Goal: Information Seeking & Learning: Learn about a topic

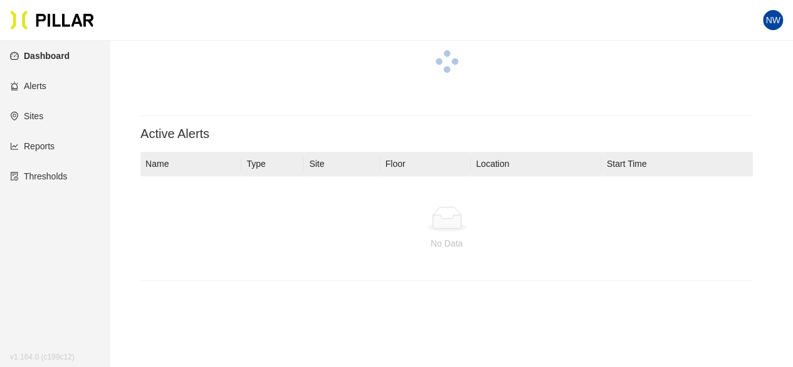
scroll to position [51, 0]
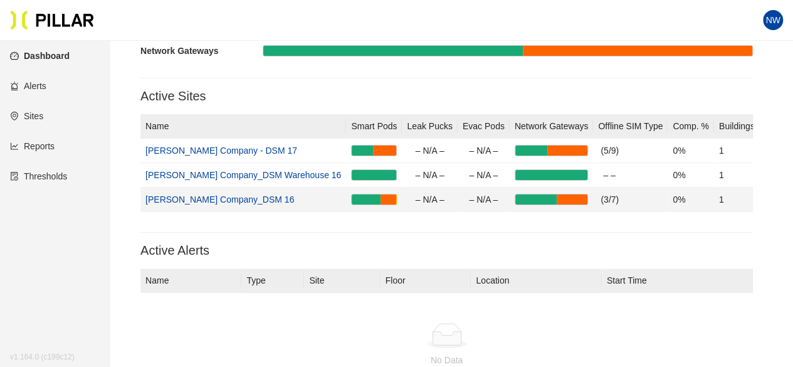
click at [228, 198] on link "[PERSON_NAME] Company_DSM 16" at bounding box center [219, 199] width 149 height 10
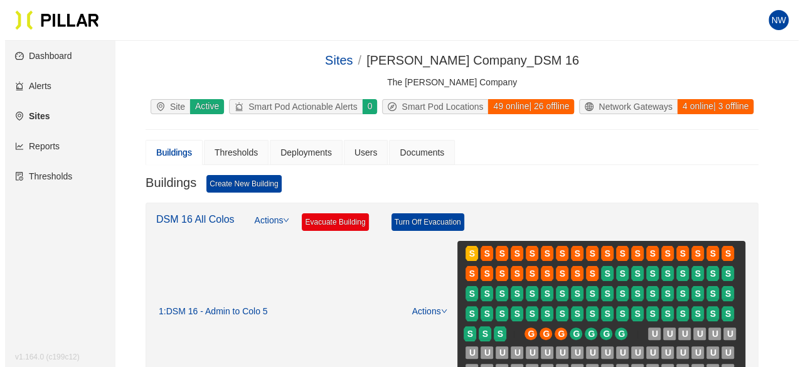
scroll to position [97, 0]
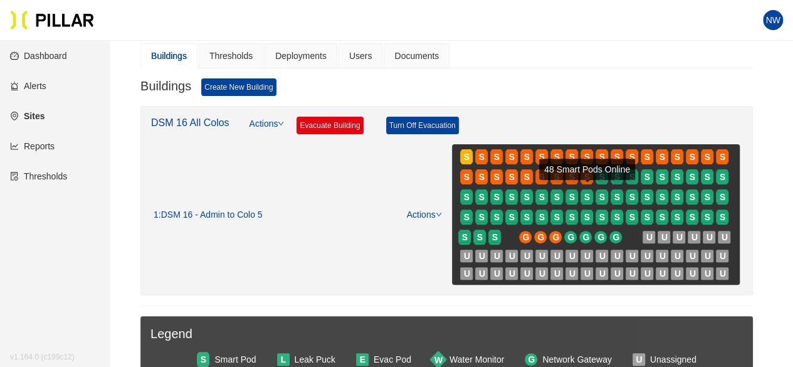
click at [547, 160] on div "48 Smart Pods Online" at bounding box center [587, 169] width 96 height 21
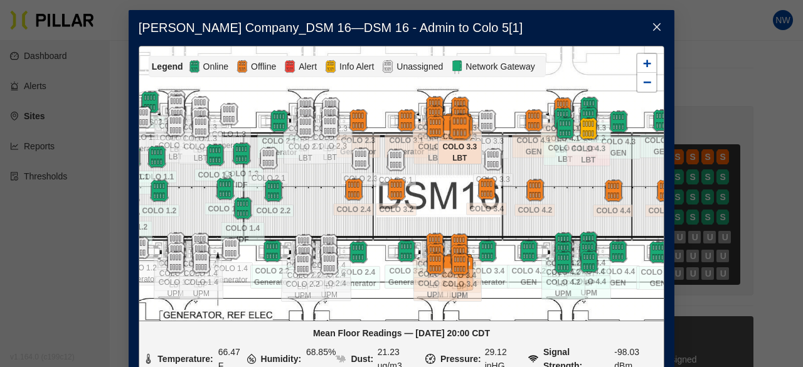
click at [451, 124] on img at bounding box center [459, 126] width 27 height 27
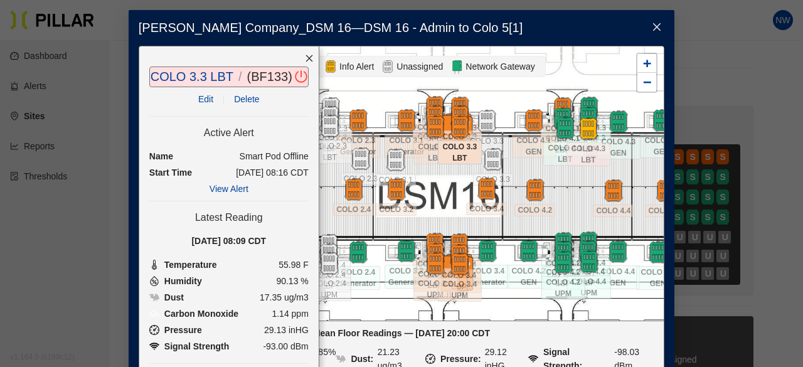
click at [305, 56] on icon "close" at bounding box center [308, 58] width 7 height 7
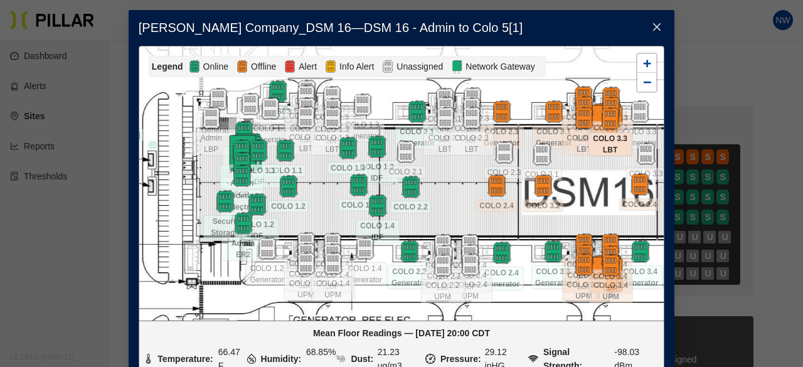
drag, startPoint x: 297, startPoint y: 172, endPoint x: 446, endPoint y: 166, distance: 149.4
click at [446, 166] on div at bounding box center [401, 183] width 524 height 274
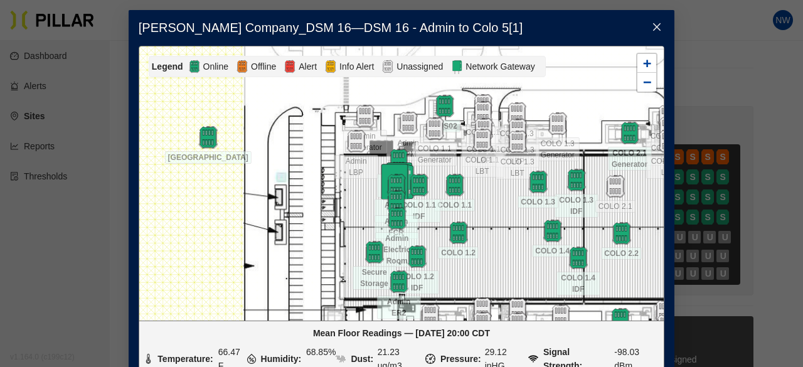
drag, startPoint x: 308, startPoint y: 164, endPoint x: 507, endPoint y: 198, distance: 201.6
click at [507, 198] on div at bounding box center [401, 183] width 524 height 274
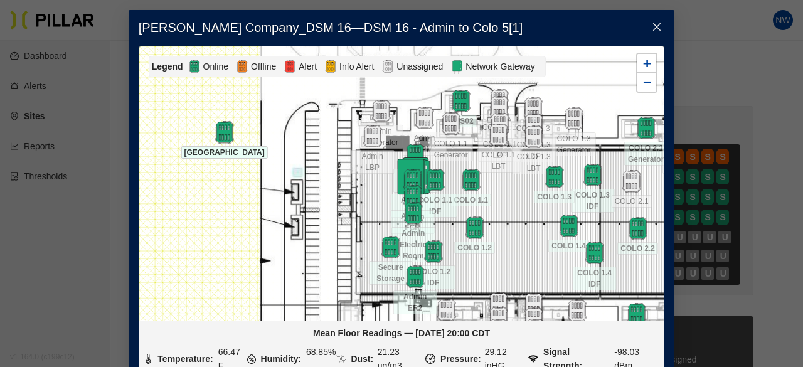
click at [216, 144] on div "[GEOGRAPHIC_DATA]" at bounding box center [225, 151] width 44 height 15
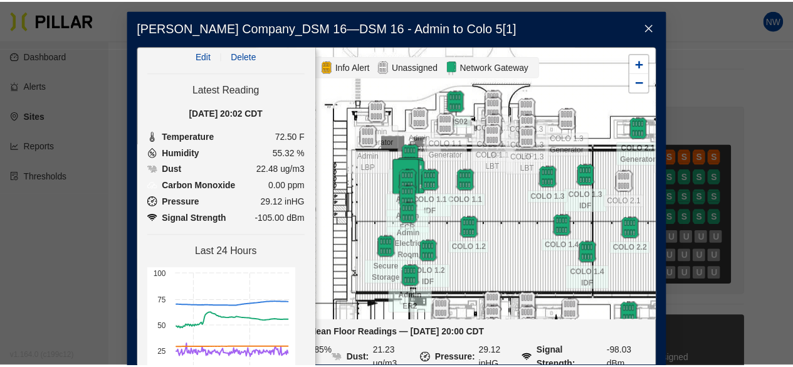
scroll to position [0, 0]
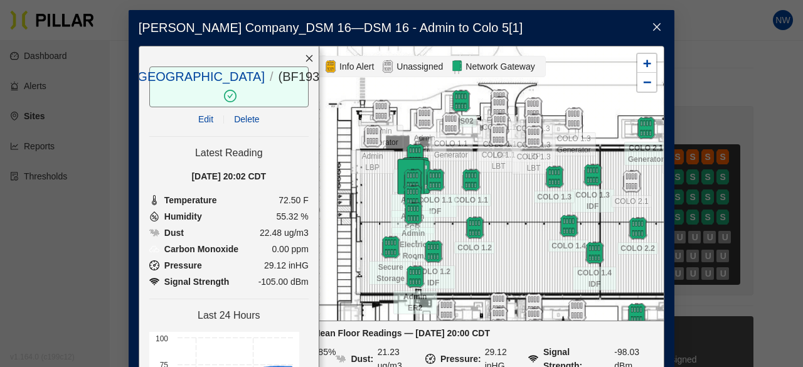
click at [305, 60] on icon "close" at bounding box center [309, 58] width 9 height 9
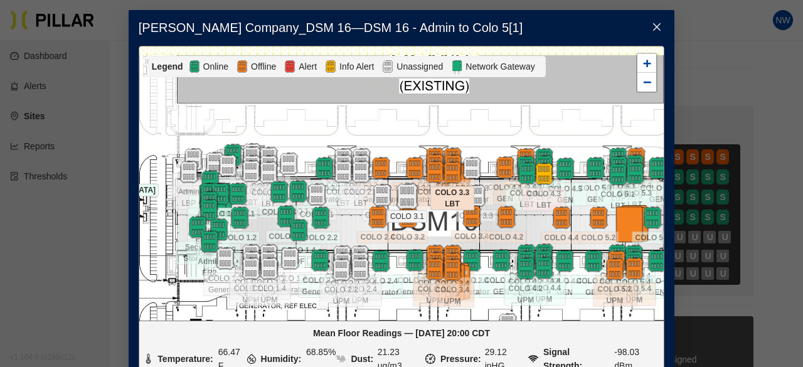
drag, startPoint x: 590, startPoint y: 206, endPoint x: 413, endPoint y: 206, distance: 176.8
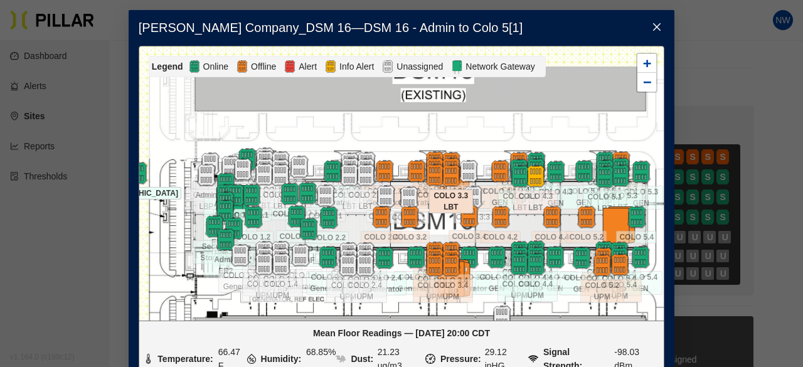
click at [651, 30] on icon "close" at bounding box center [656, 27] width 10 height 10
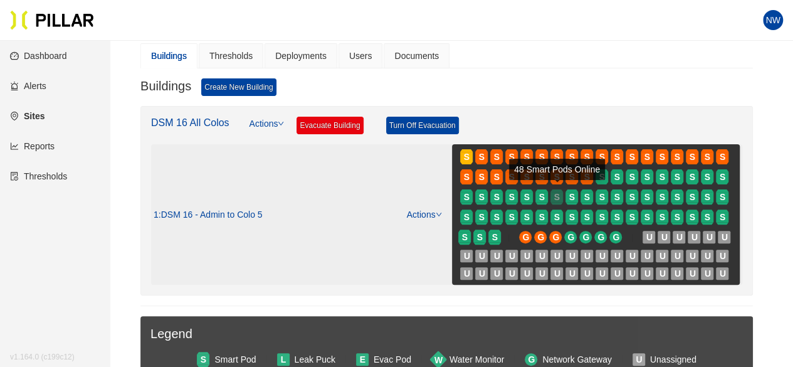
click at [561, 202] on div at bounding box center [557, 203] width 13 height 3
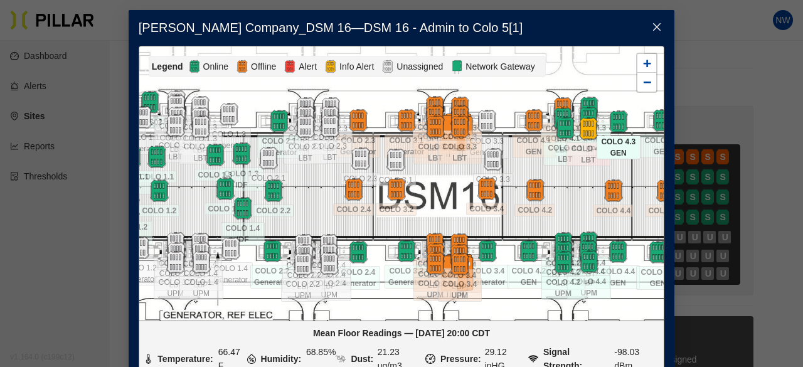
click at [623, 137] on span "COLO 4.3 GEN" at bounding box center [618, 147] width 44 height 24
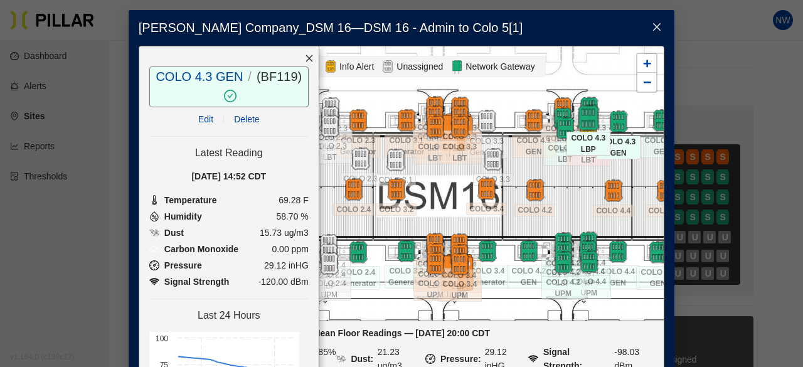
click at [582, 107] on img at bounding box center [587, 117] width 27 height 27
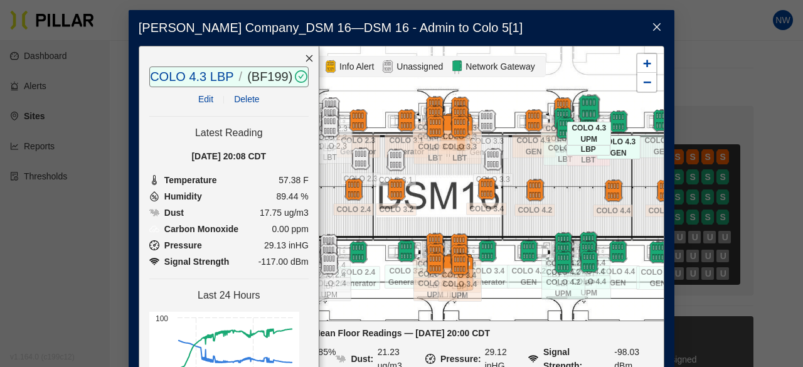
click at [582, 99] on img at bounding box center [588, 107] width 27 height 27
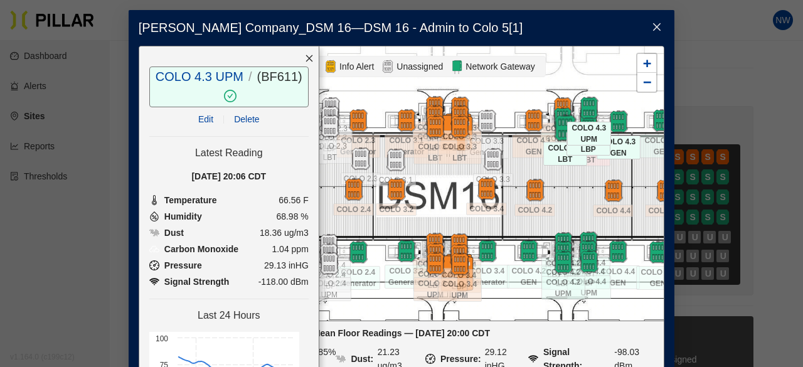
click at [558, 125] on img at bounding box center [564, 127] width 27 height 27
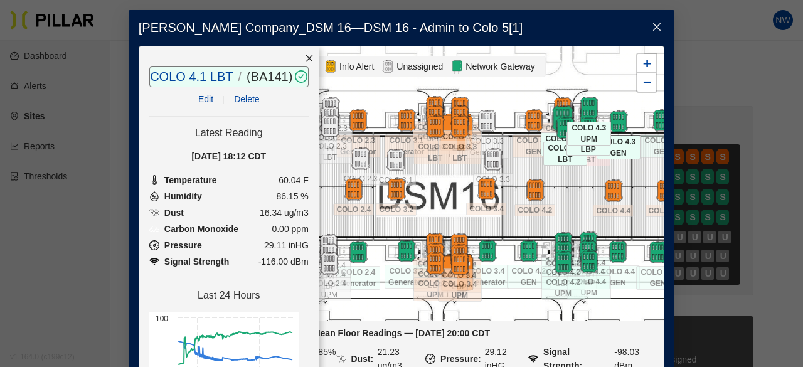
click at [559, 110] on img at bounding box center [562, 118] width 27 height 27
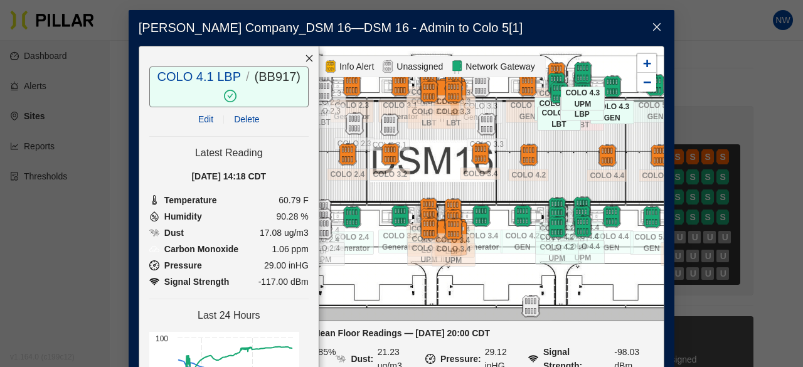
drag, startPoint x: 583, startPoint y: 205, endPoint x: 577, endPoint y: 169, distance: 36.3
click at [577, 169] on div at bounding box center [401, 183] width 524 height 274
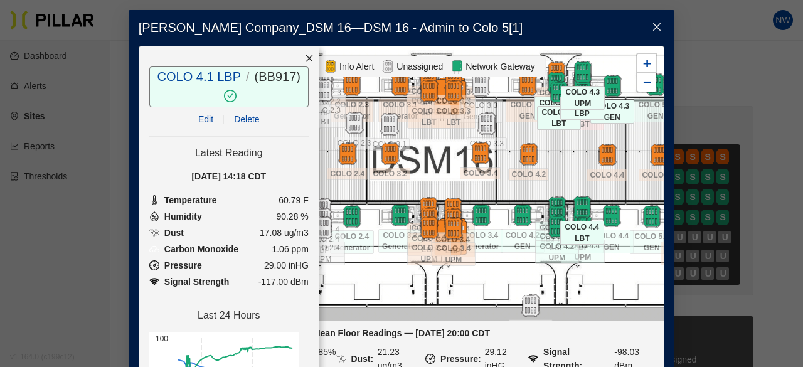
click at [578, 225] on span "COLO 4.4 LBT" at bounding box center [582, 233] width 44 height 24
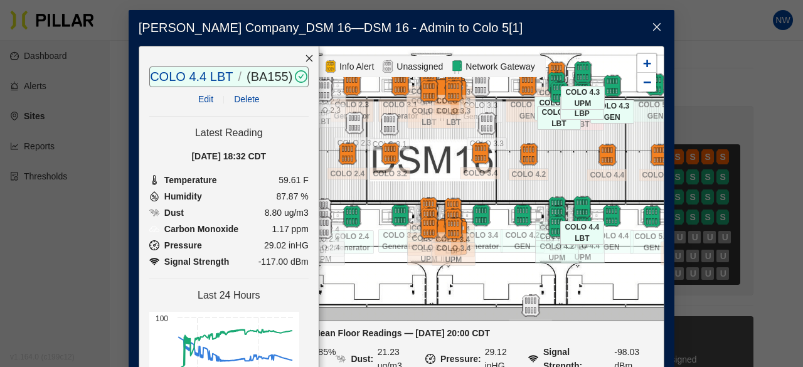
click at [578, 243] on span "COLO 4.4 LBT" at bounding box center [582, 233] width 44 height 24
click at [578, 248] on span "COLO 4.4 UPM" at bounding box center [583, 252] width 44 height 24
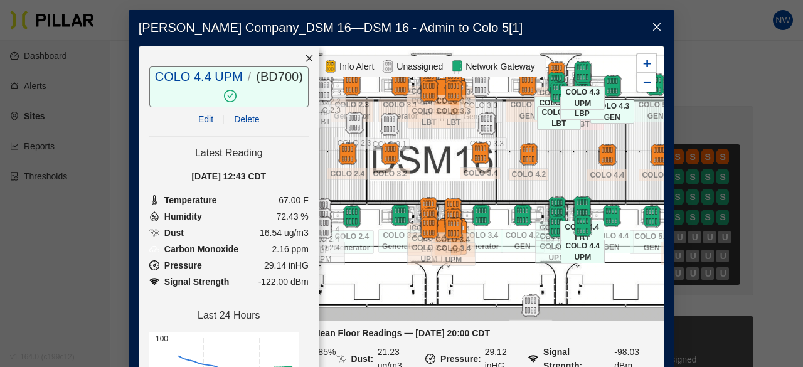
click at [651, 24] on icon "close" at bounding box center [656, 27] width 10 height 10
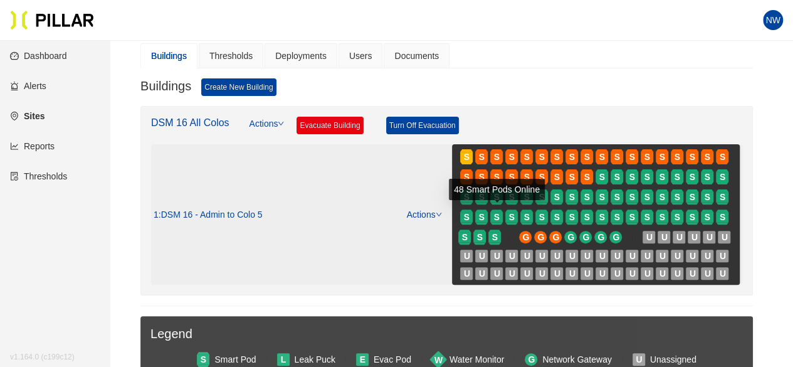
drag, startPoint x: 538, startPoint y: 198, endPoint x: 548, endPoint y: 203, distance: 11.2
click at [538, 198] on div "48 Smart Pods Online" at bounding box center [497, 189] width 96 height 21
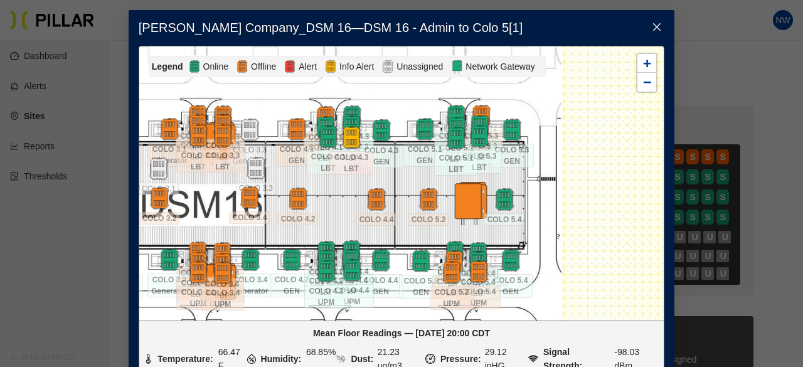
drag, startPoint x: 586, startPoint y: 171, endPoint x: 268, endPoint y: 169, distance: 317.3
click at [268, 169] on div at bounding box center [401, 183] width 524 height 274
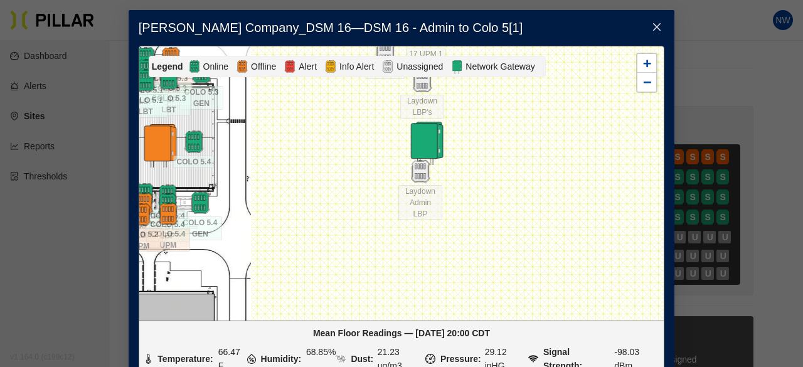
drag, startPoint x: 609, startPoint y: 254, endPoint x: 388, endPoint y: 187, distance: 231.3
click at [388, 187] on div at bounding box center [401, 183] width 524 height 274
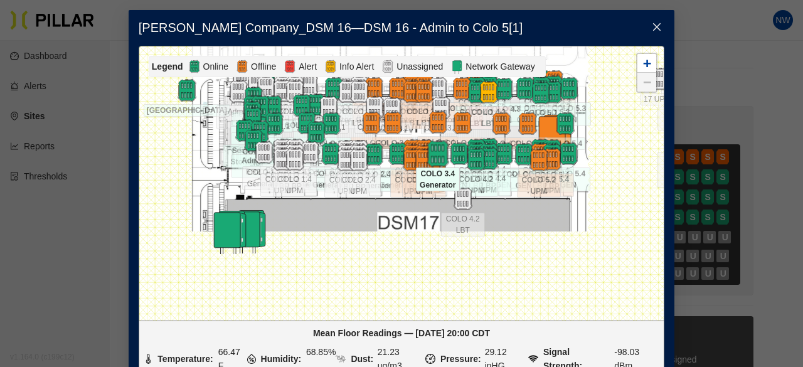
drag, startPoint x: 388, startPoint y: 187, endPoint x: 433, endPoint y: 143, distance: 62.5
click at [433, 143] on div at bounding box center [438, 153] width 44 height 23
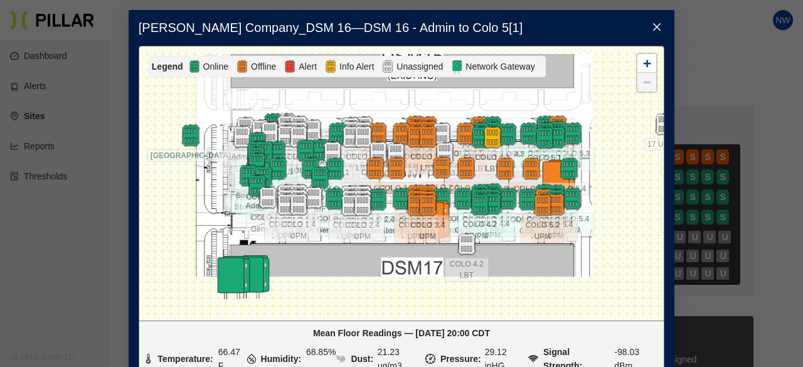
click at [651, 23] on icon "close" at bounding box center [656, 27] width 10 height 10
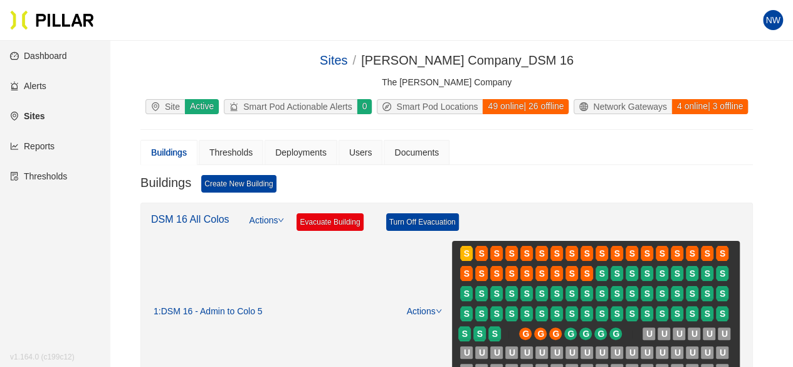
click at [43, 56] on link "Dashboard" at bounding box center [38, 56] width 57 height 10
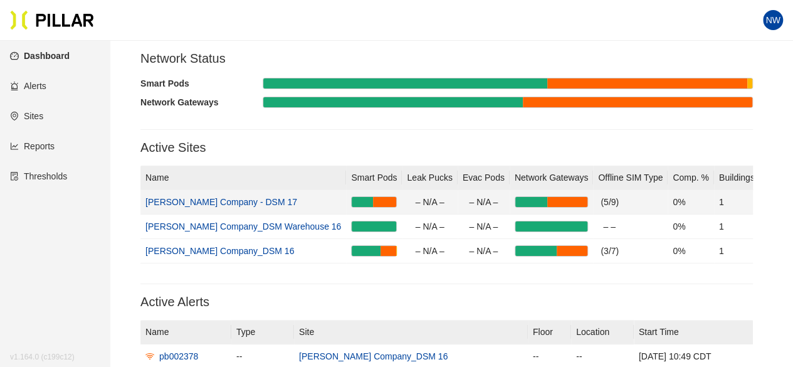
click at [223, 204] on link "[PERSON_NAME] Company - DSM 17" at bounding box center [221, 202] width 152 height 10
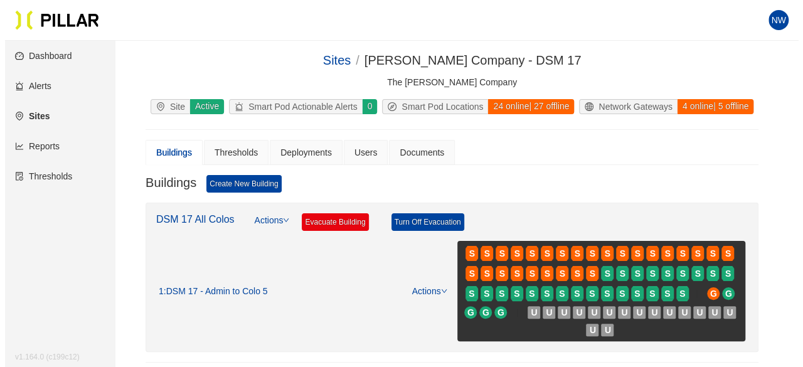
scroll to position [23, 0]
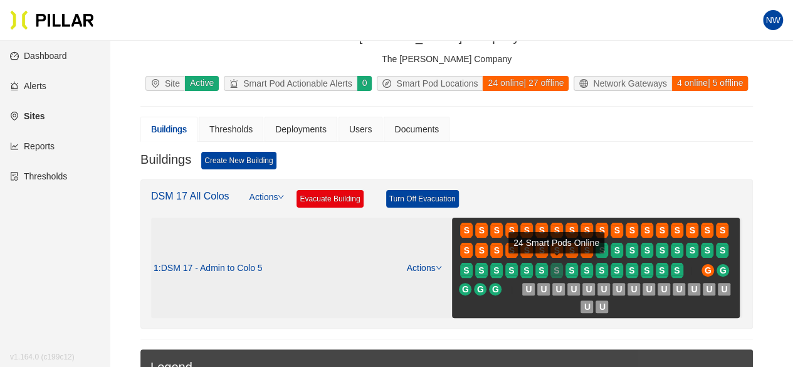
click at [558, 272] on span "S" at bounding box center [557, 270] width 6 height 14
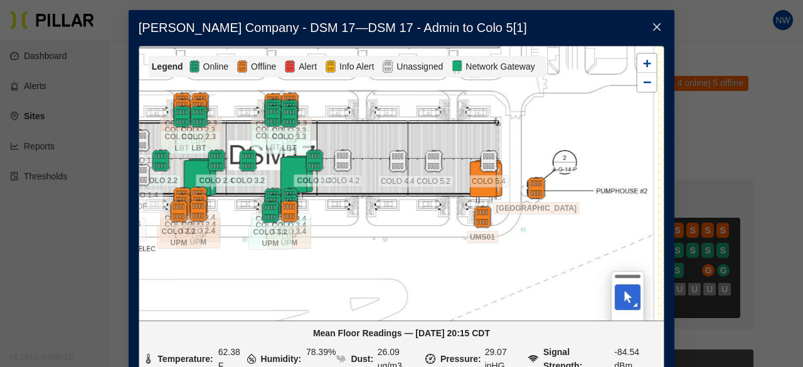
drag, startPoint x: 602, startPoint y: 253, endPoint x: 337, endPoint y: 236, distance: 265.1
click at [337, 236] on div at bounding box center [401, 183] width 524 height 274
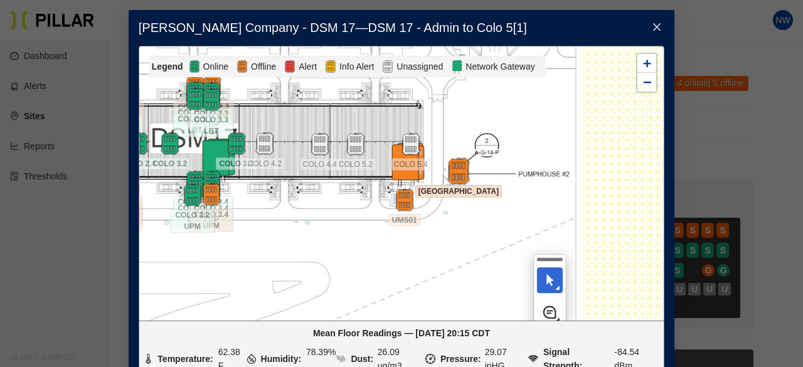
click at [453, 169] on img at bounding box center [458, 170] width 27 height 27
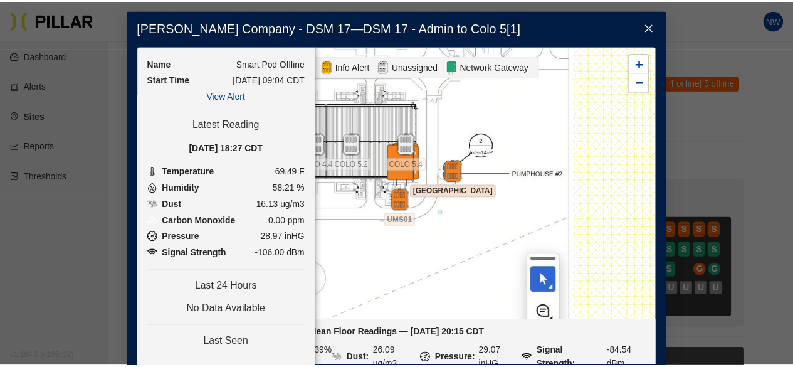
scroll to position [0, 0]
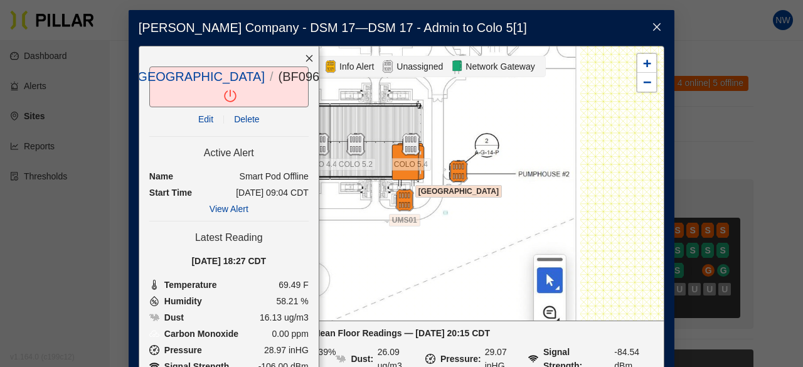
click at [305, 61] on icon "close" at bounding box center [309, 58] width 9 height 9
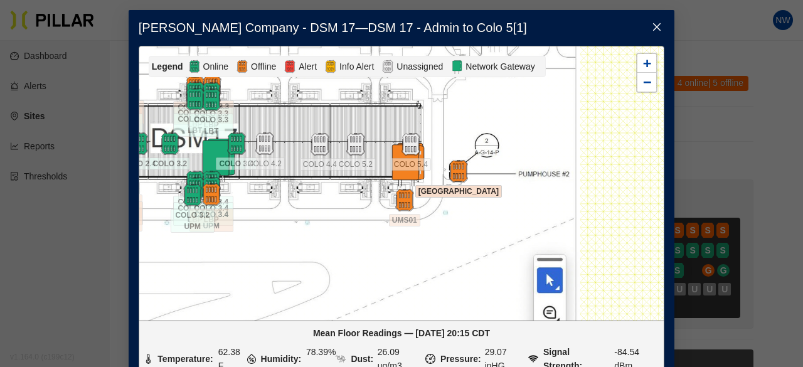
click at [653, 36] on span "Close" at bounding box center [656, 27] width 35 height 35
